Goal: Task Accomplishment & Management: Manage account settings

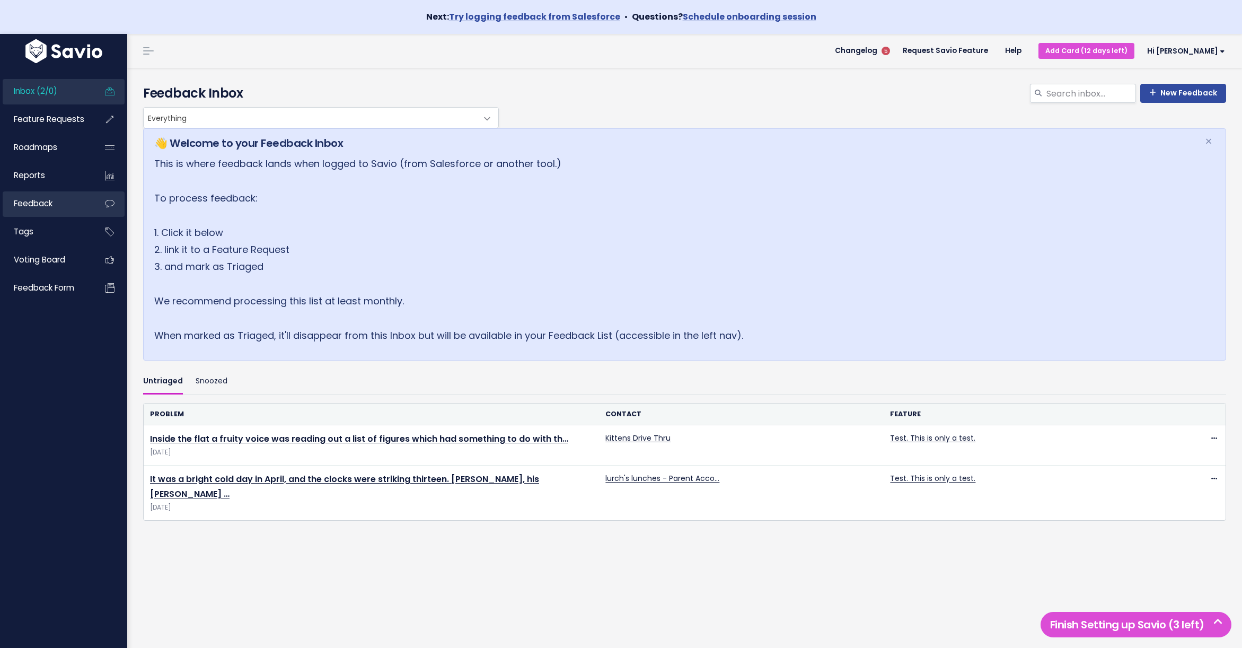
click at [27, 202] on span "Feedback" at bounding box center [33, 203] width 39 height 11
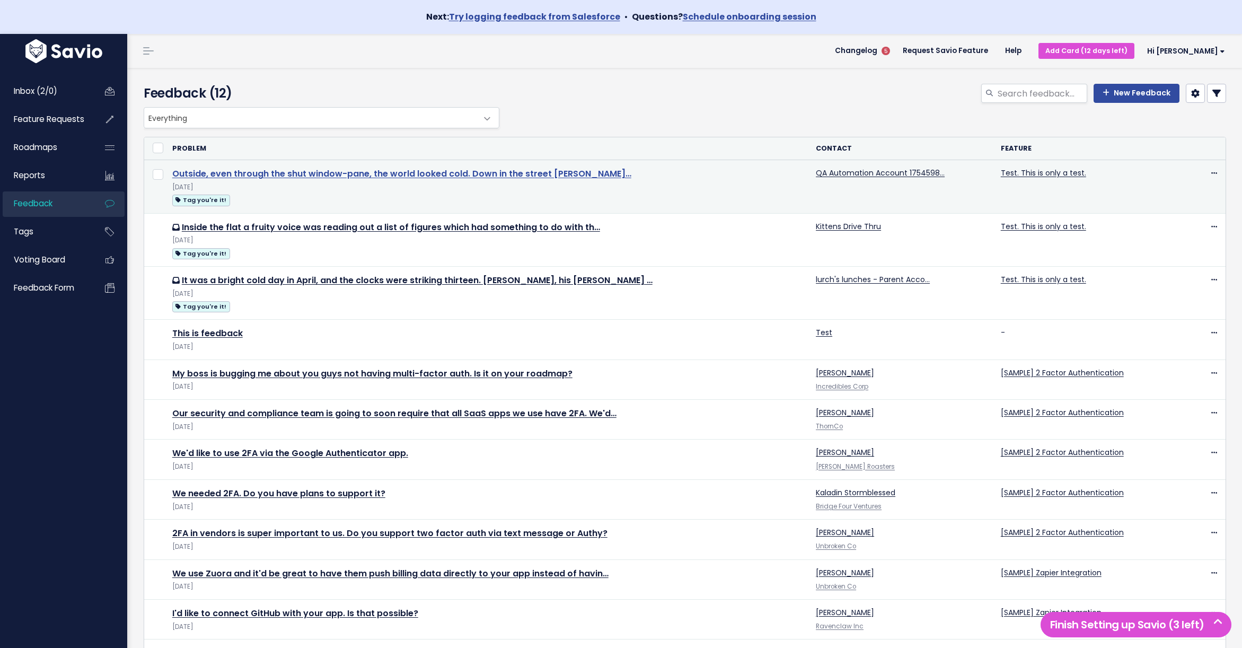
click at [335, 177] on link "Outside, even through the shut window-pane, the world looked cold. Down in the …" at bounding box center [401, 174] width 459 height 12
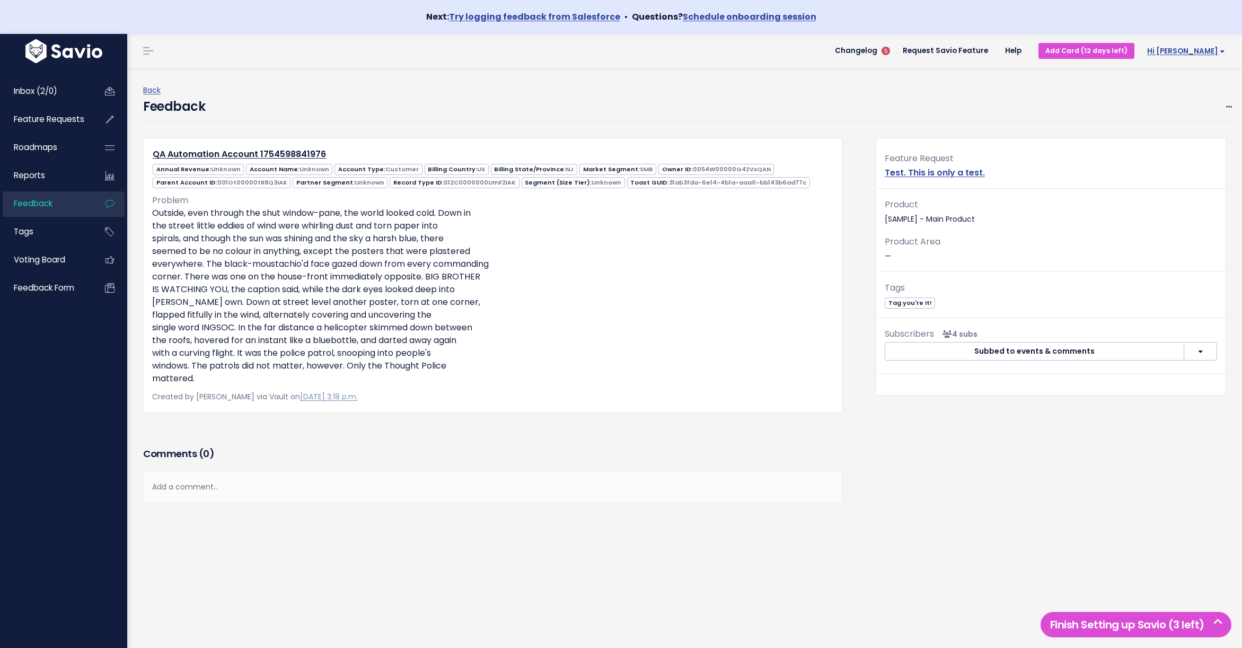
click at [1202, 45] on link "Hi [PERSON_NAME]" at bounding box center [1184, 51] width 99 height 16
click at [1177, 79] on link "Vault Settings" at bounding box center [1191, 82] width 78 height 21
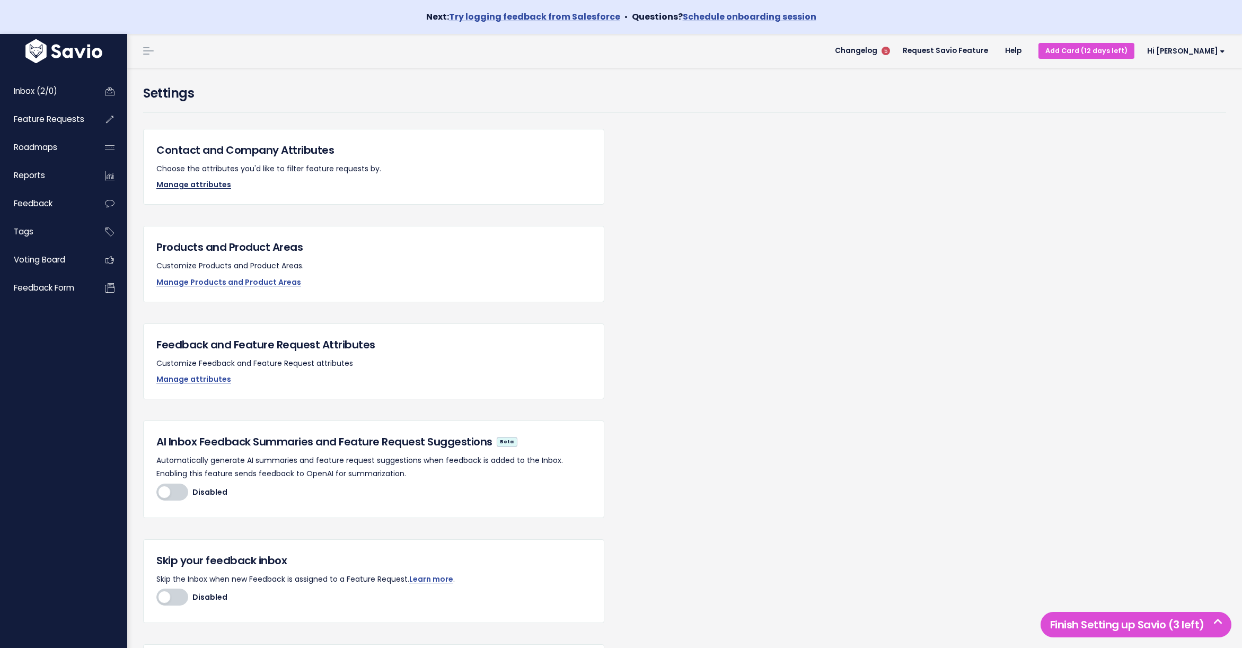
click at [187, 187] on link "Manage attributes" at bounding box center [193, 184] width 75 height 11
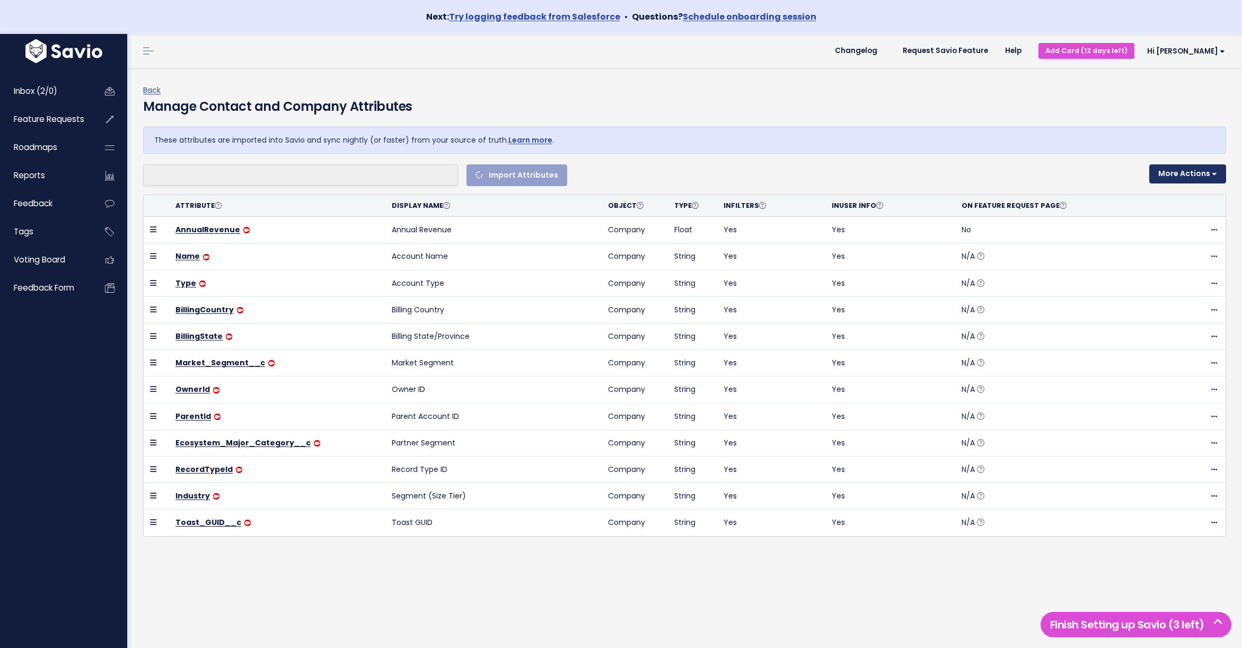
click at [1182, 174] on button "More Actions" at bounding box center [1188, 173] width 77 height 19
select select
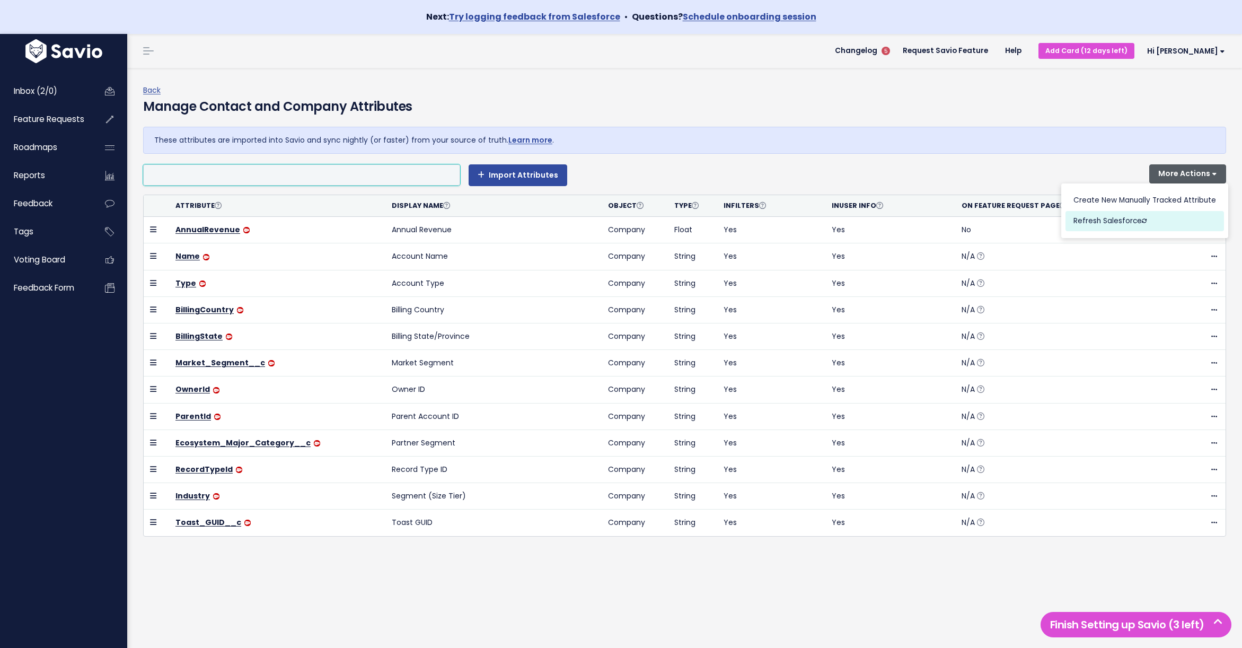
click at [1092, 224] on button "Refresh Salesforce" at bounding box center [1145, 221] width 159 height 21
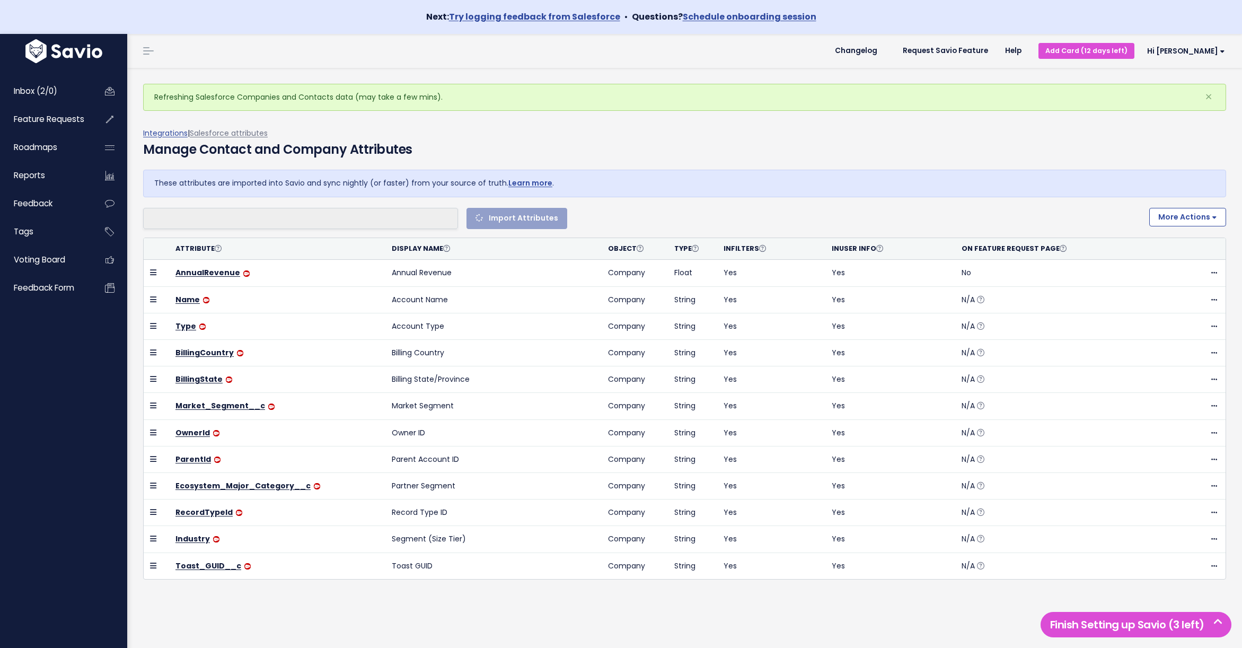
select select
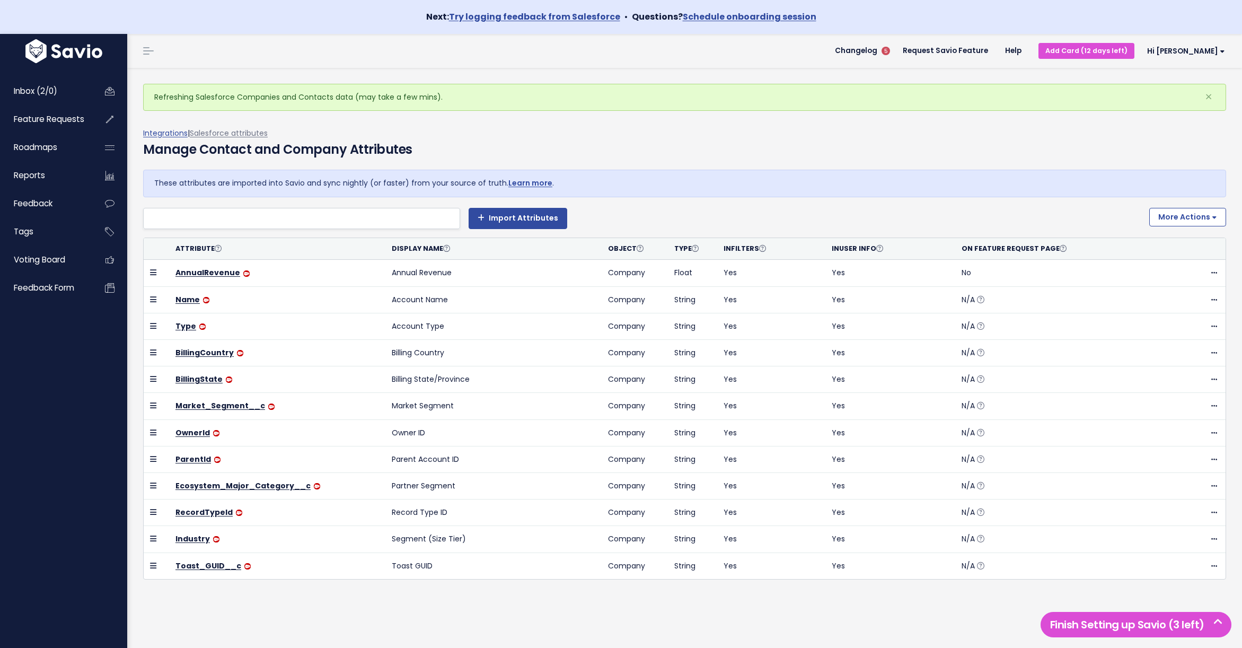
click at [748, 136] on div "Integrations | Salesforce attributes Manage Contact and Company Attributes" at bounding box center [684, 148] width 1083 height 43
click at [582, 137] on div "Integrations | Salesforce attributes Manage Contact and Company Attributes" at bounding box center [684, 148] width 1083 height 43
click at [1204, 212] on button "More Actions" at bounding box center [1188, 217] width 77 height 19
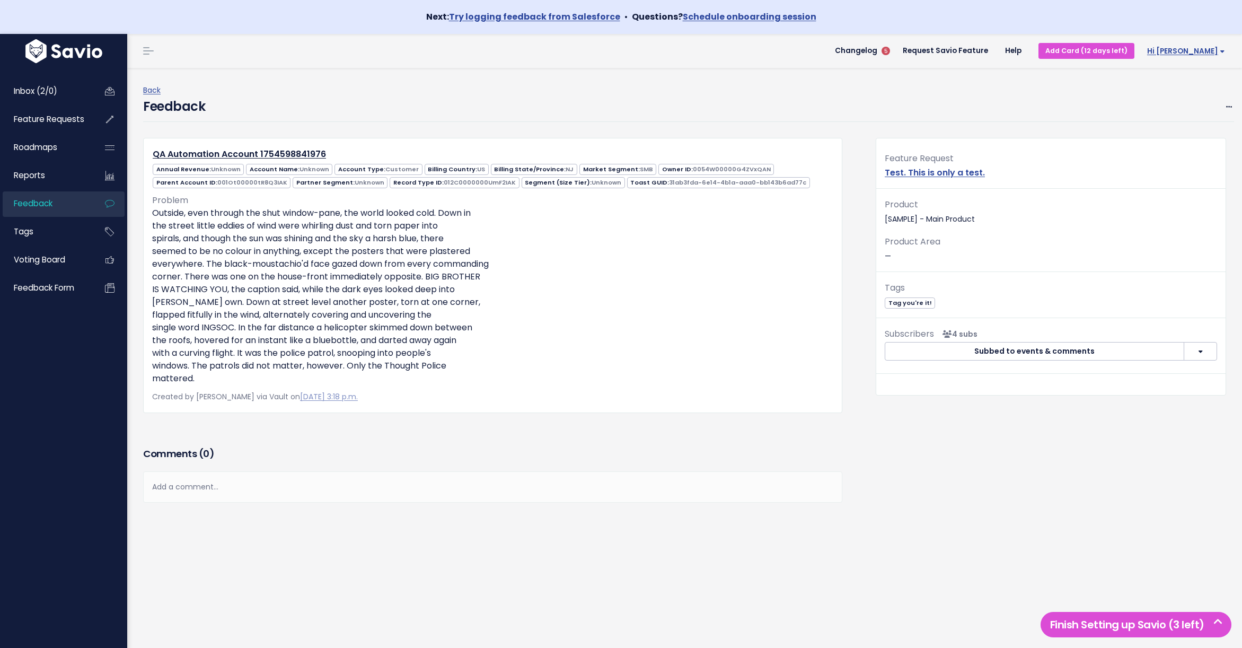
click at [1203, 54] on span "Hi [PERSON_NAME]" at bounding box center [1186, 51] width 78 height 8
click at [849, 91] on div "Back" at bounding box center [688, 90] width 1091 height 13
click at [1200, 49] on span "Hi [PERSON_NAME]" at bounding box center [1186, 51] width 78 height 8
click at [1187, 85] on link "Vault Settings" at bounding box center [1191, 82] width 78 height 21
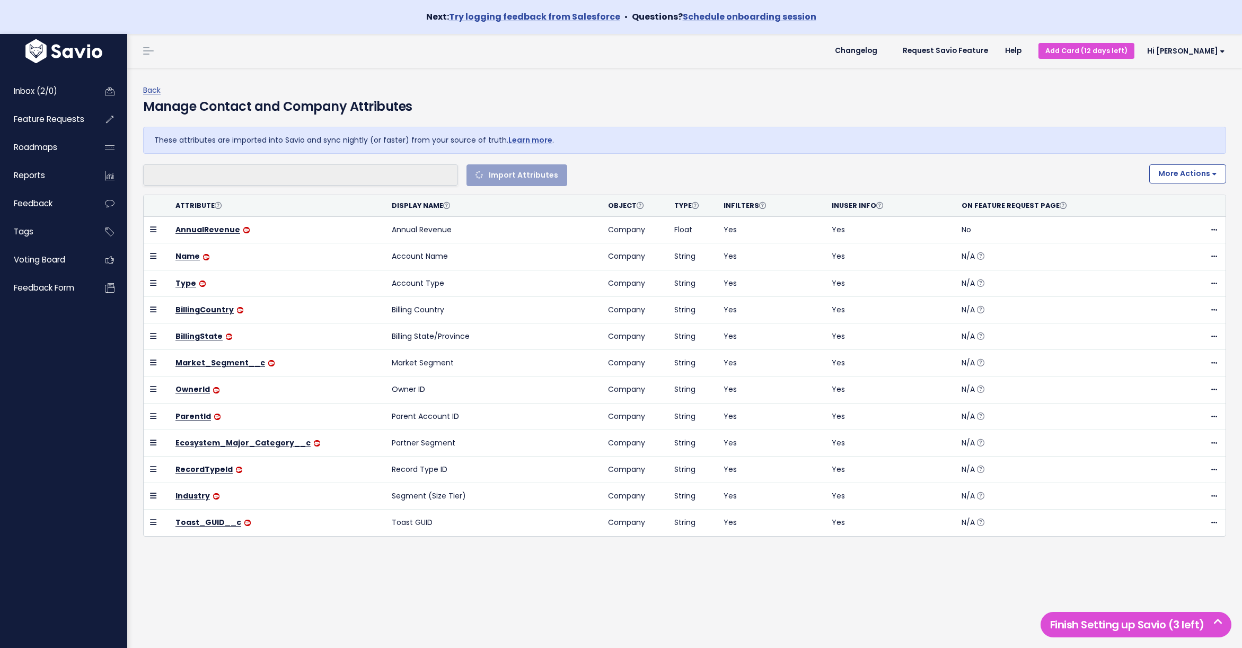
select select
click at [1178, 173] on button "More Actions" at bounding box center [1188, 173] width 77 height 19
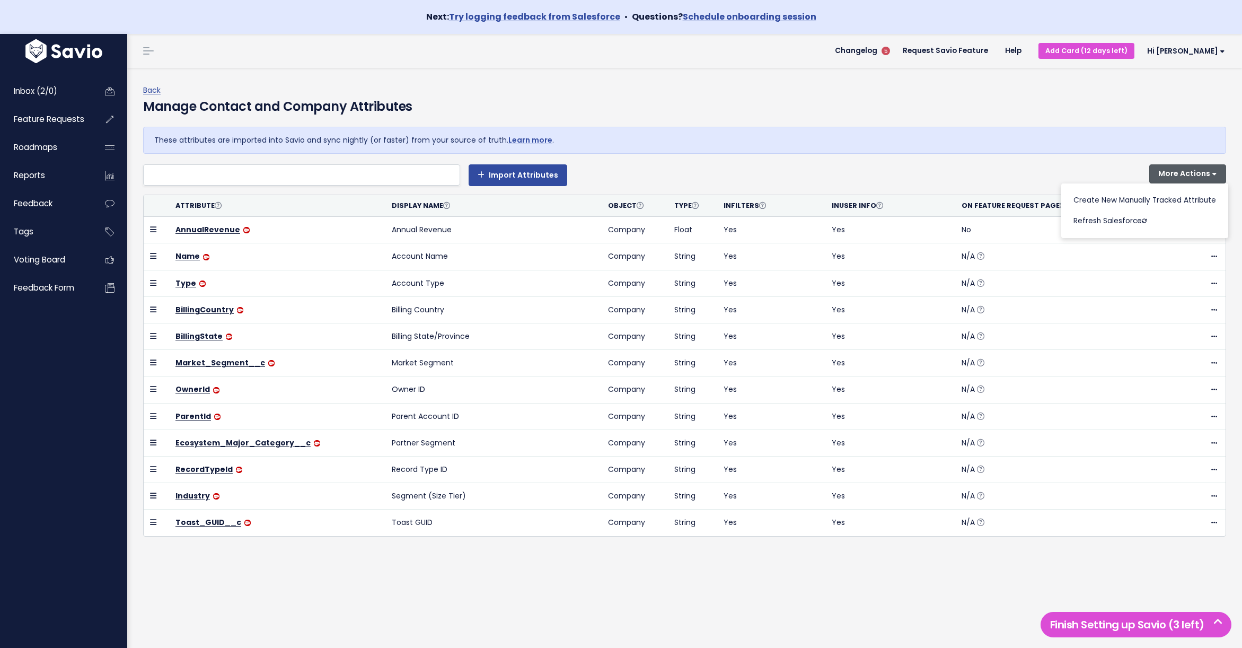
click at [821, 91] on div "Back Manage Contact and Company Attributes" at bounding box center [684, 105] width 1083 height 43
